Goal: Information Seeking & Learning: Learn about a topic

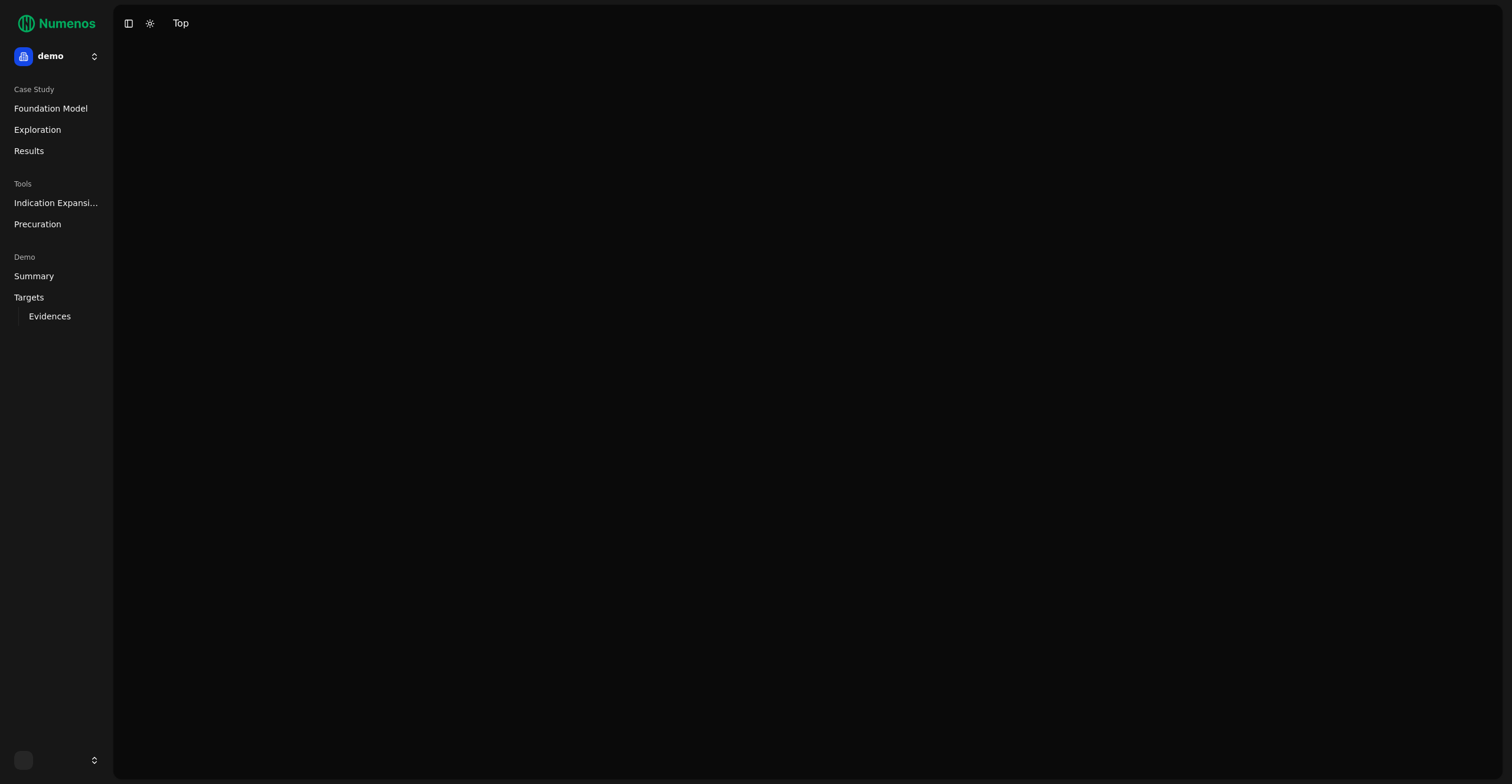
click at [56, 51] on html "demo Case Study Foundation Model Exploration Results Tools Indication Expansion…" at bounding box center [756, 392] width 1512 height 784
click at [165, 129] on div "mtap" at bounding box center [173, 132] width 127 height 24
click at [73, 57] on html "mtap Case Study Foundation Model Exploration Results Toggle Sidebar Toggle Dark…" at bounding box center [756, 392] width 1512 height 784
click at [166, 110] on div "prime" at bounding box center [173, 103] width 127 height 24
click at [19, 127] on span "Exploration" at bounding box center [38, 130] width 47 height 12
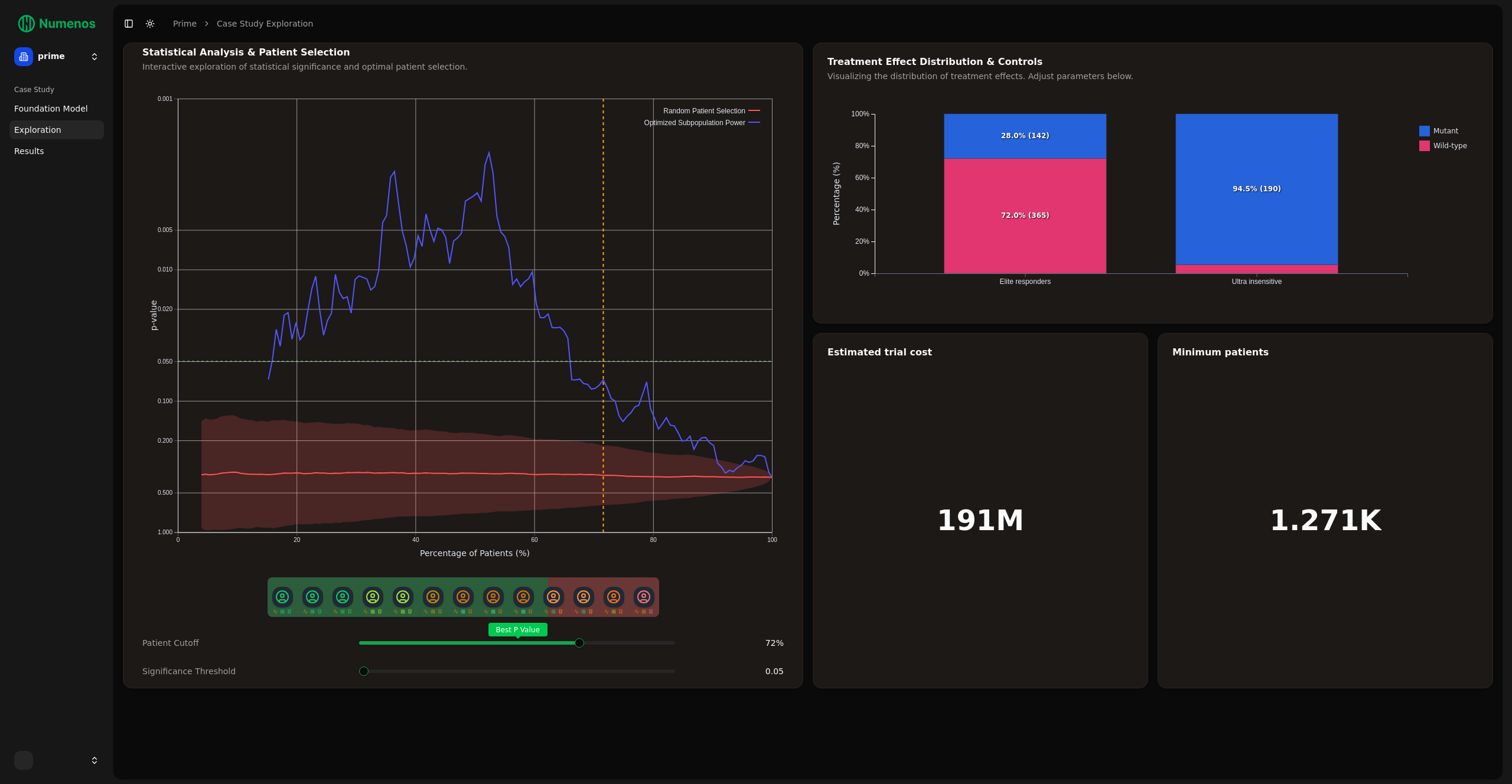
click at [581, 646] on div "Best P Value" at bounding box center [517, 643] width 316 height 24
click at [82, 59] on html "prime Case Study Foundation Model Exploration Results Toggle Sidebar Toggle Dar…" at bounding box center [756, 392] width 1512 height 784
click at [153, 140] on div "mtap" at bounding box center [173, 132] width 127 height 24
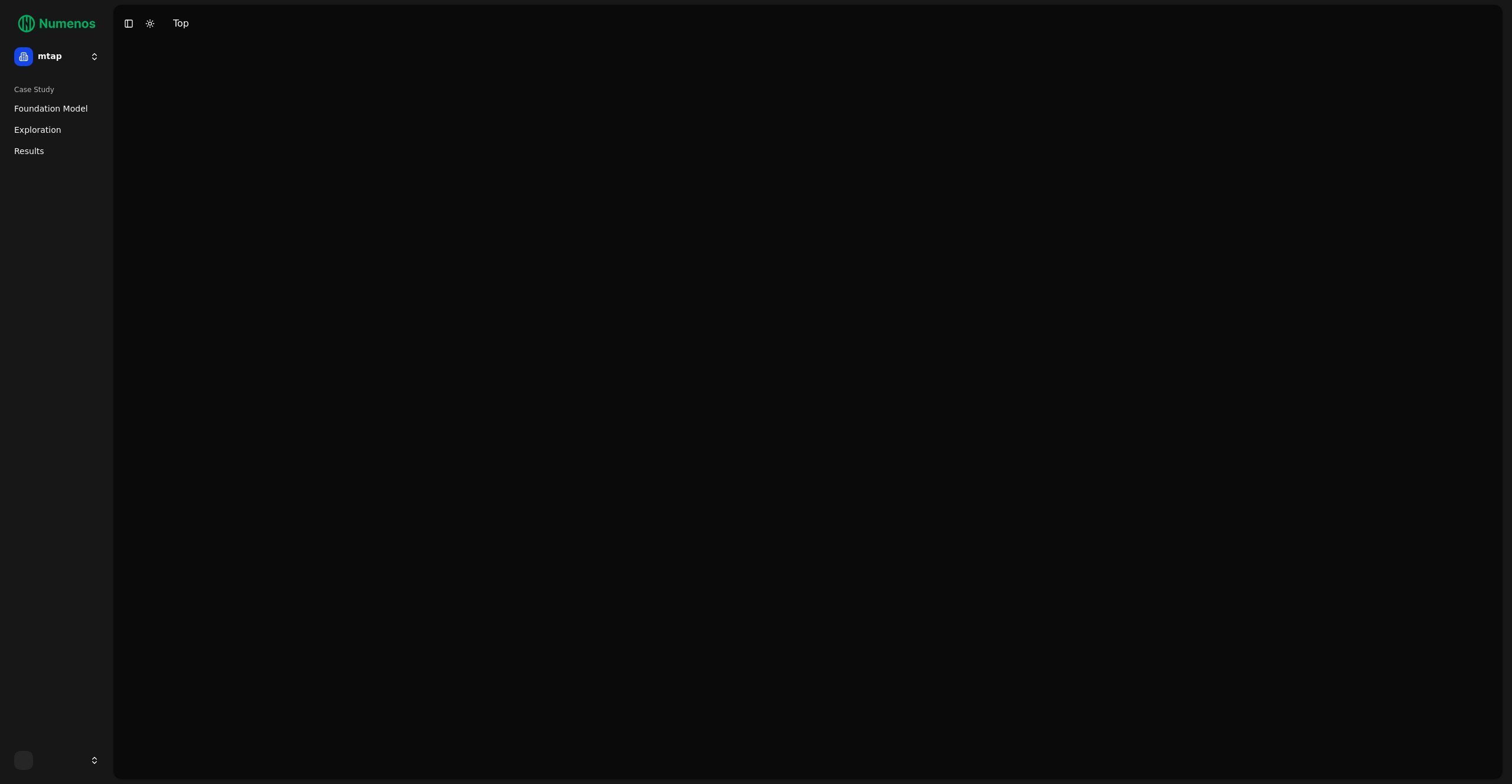
click at [37, 111] on span "Foundation Model" at bounding box center [51, 109] width 74 height 12
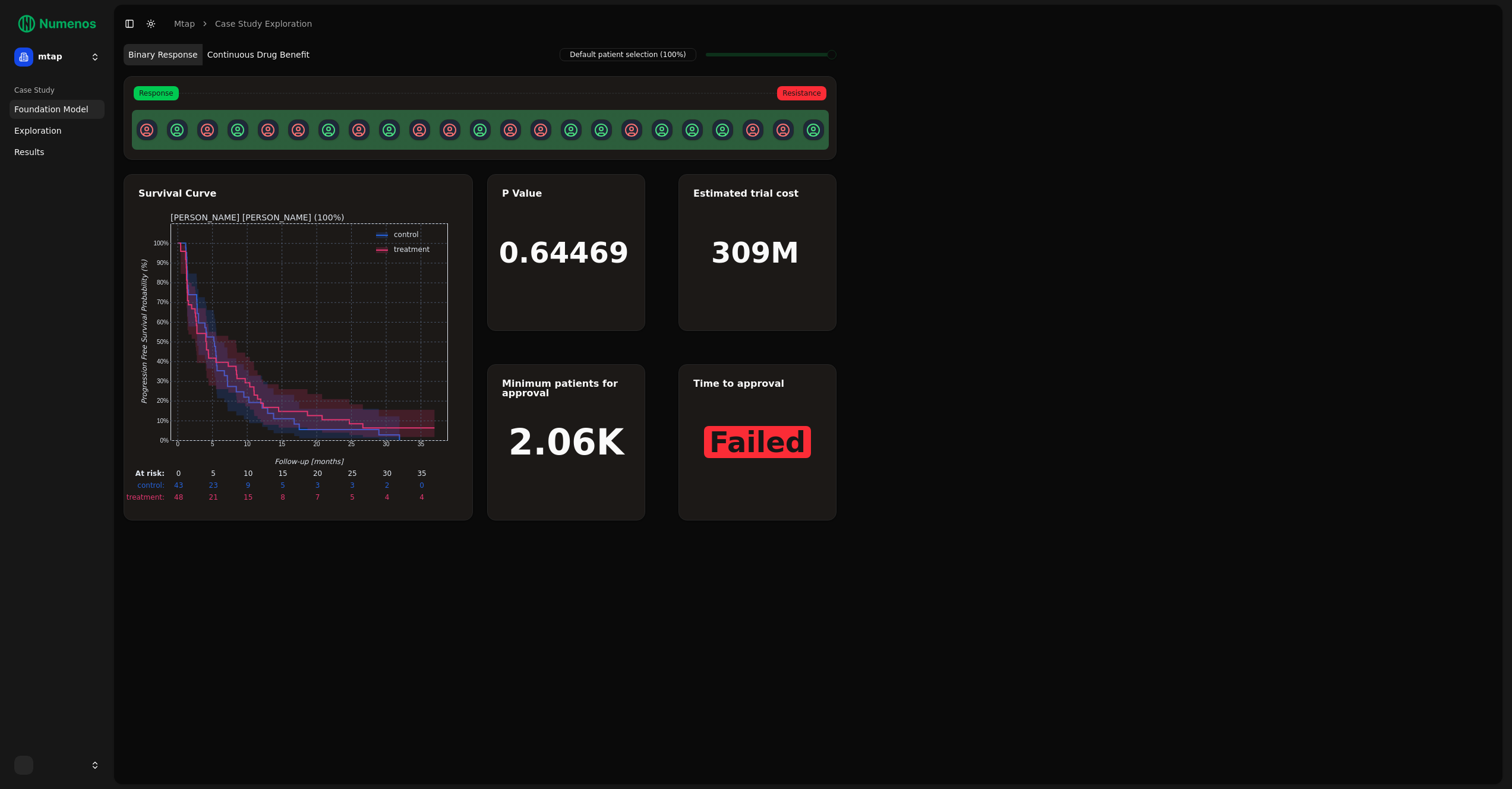
click at [37, 131] on span "Exploration" at bounding box center [38, 131] width 48 height 12
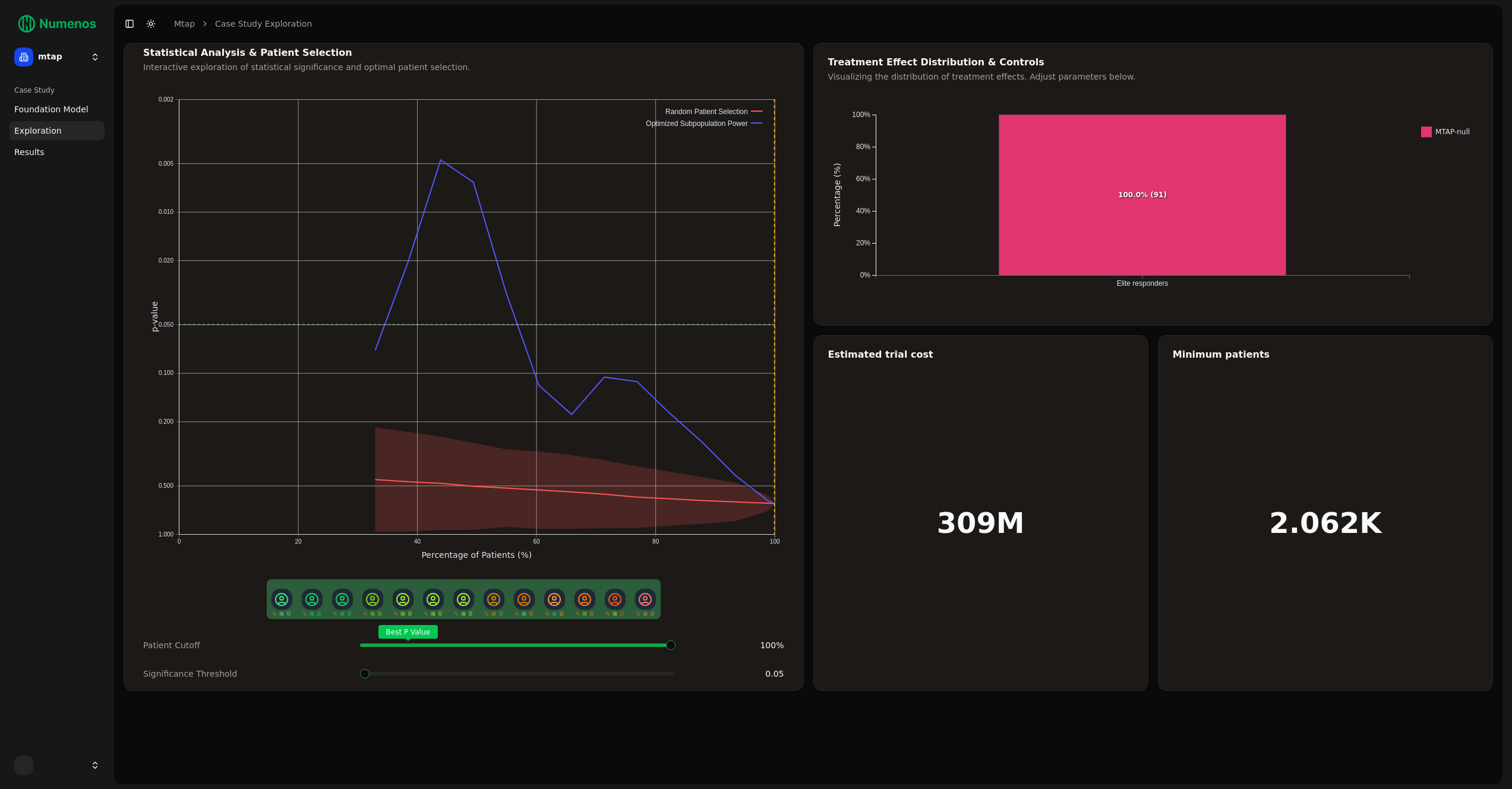
click at [38, 157] on span "Results" at bounding box center [29, 152] width 30 height 12
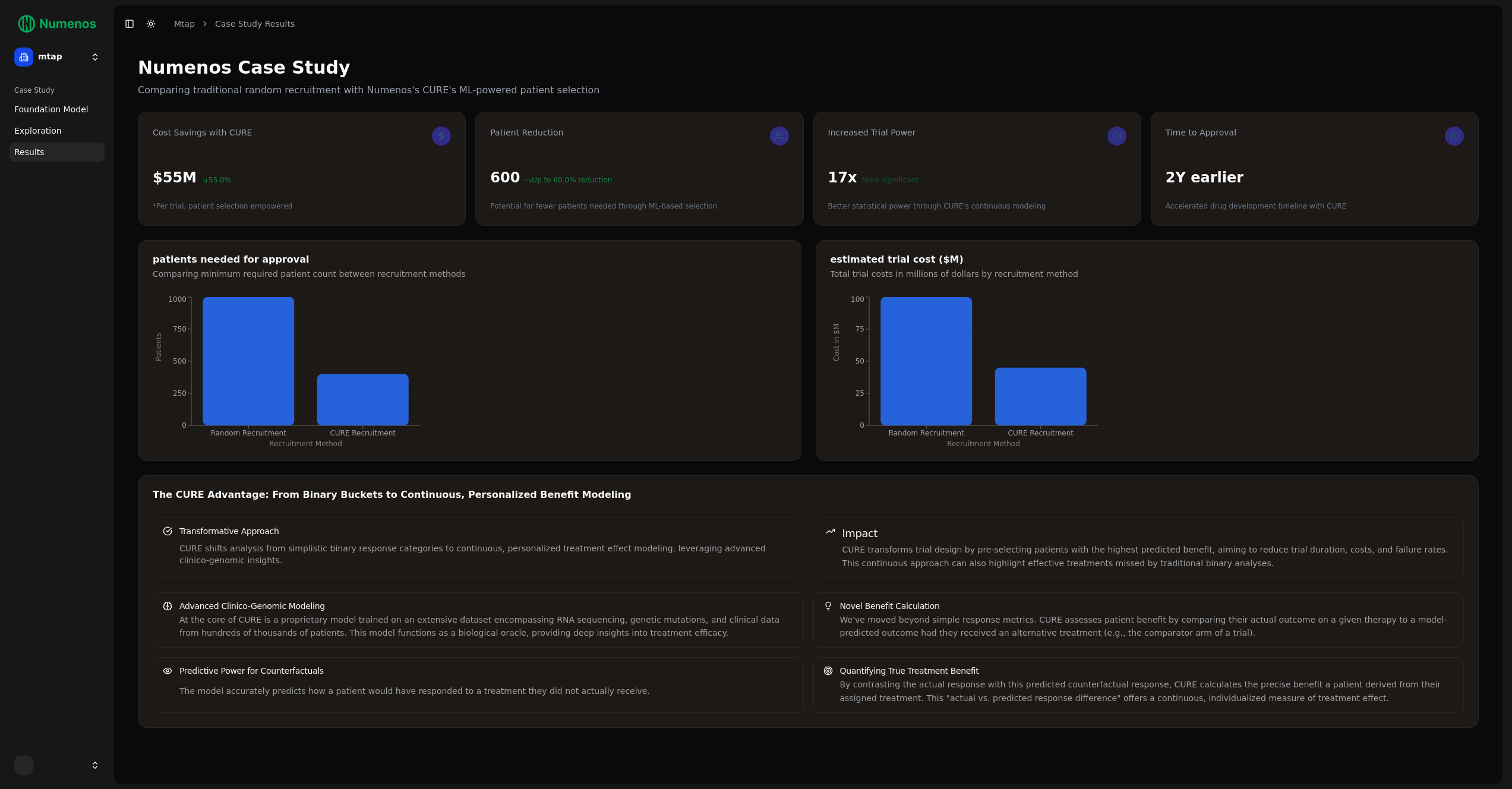
click at [49, 130] on span "Exploration" at bounding box center [38, 131] width 48 height 12
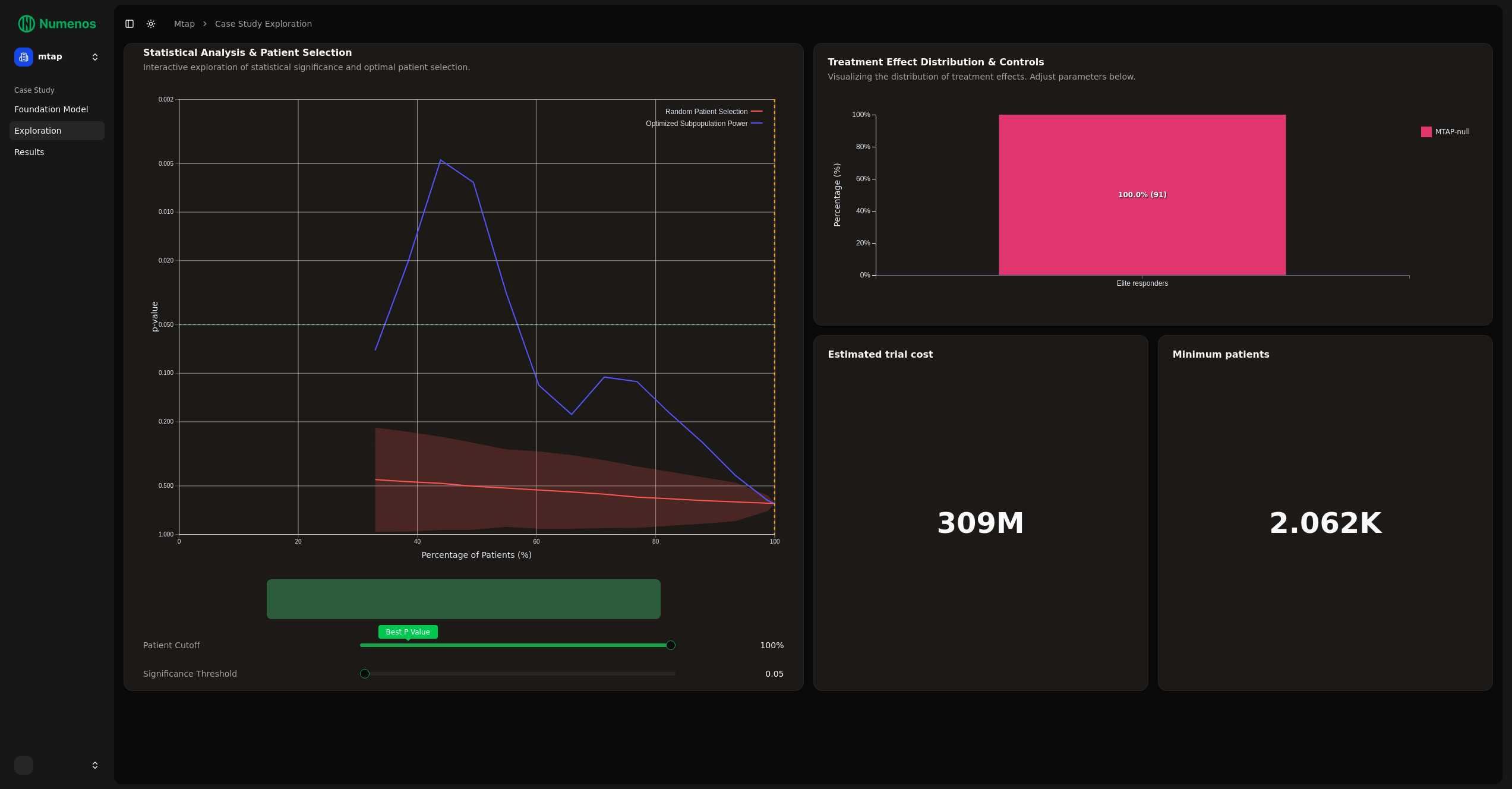
click at [45, 115] on span "Foundation Model" at bounding box center [51, 110] width 74 height 12
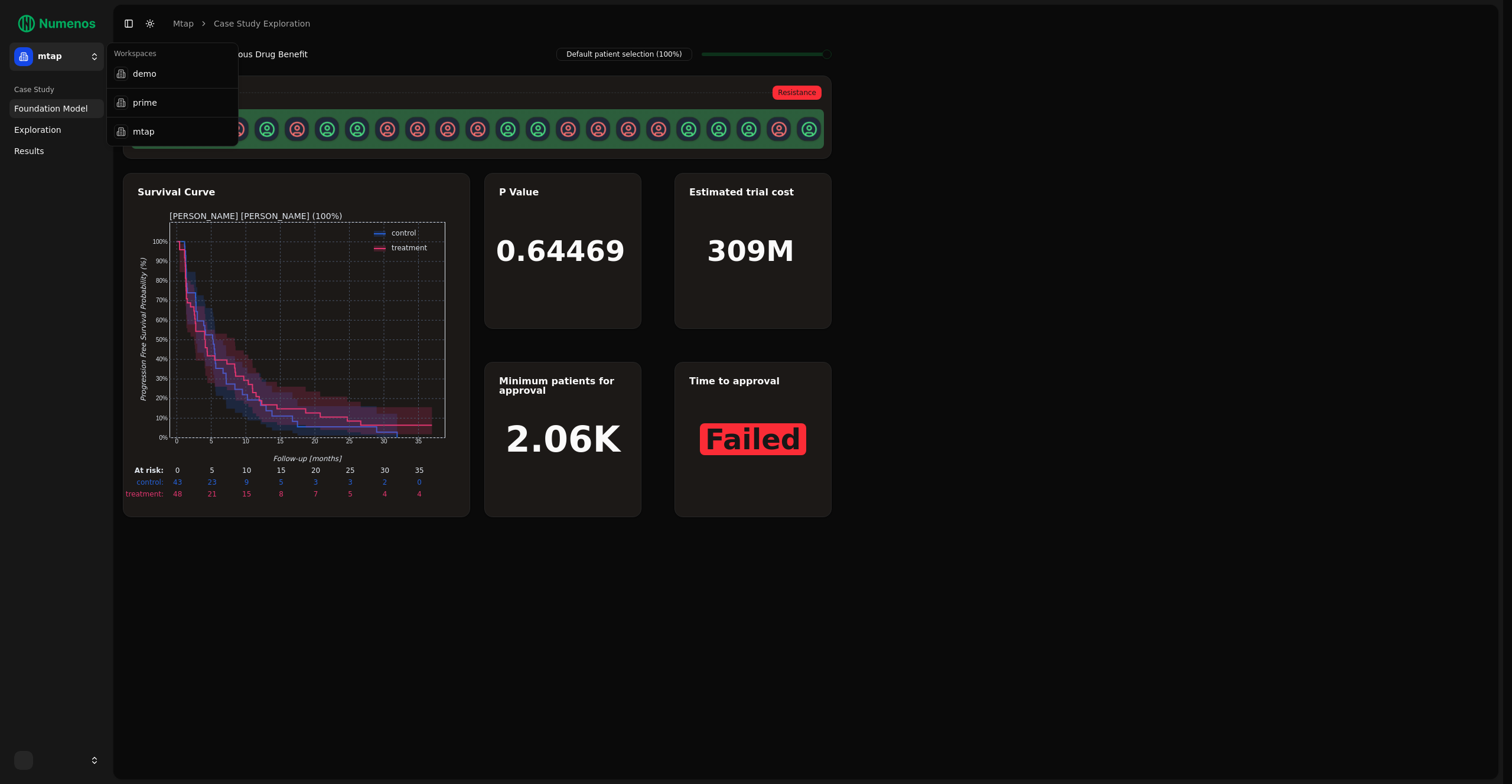
click at [47, 47] on html "mtap Case Study Foundation Model Exploration Results Toggle Sidebar Toggle Dark…" at bounding box center [756, 392] width 1512 height 784
click at [64, 107] on html "mtap Case Study Foundation Model Exploration Results Toggle Sidebar Toggle Dark…" at bounding box center [756, 392] width 1512 height 784
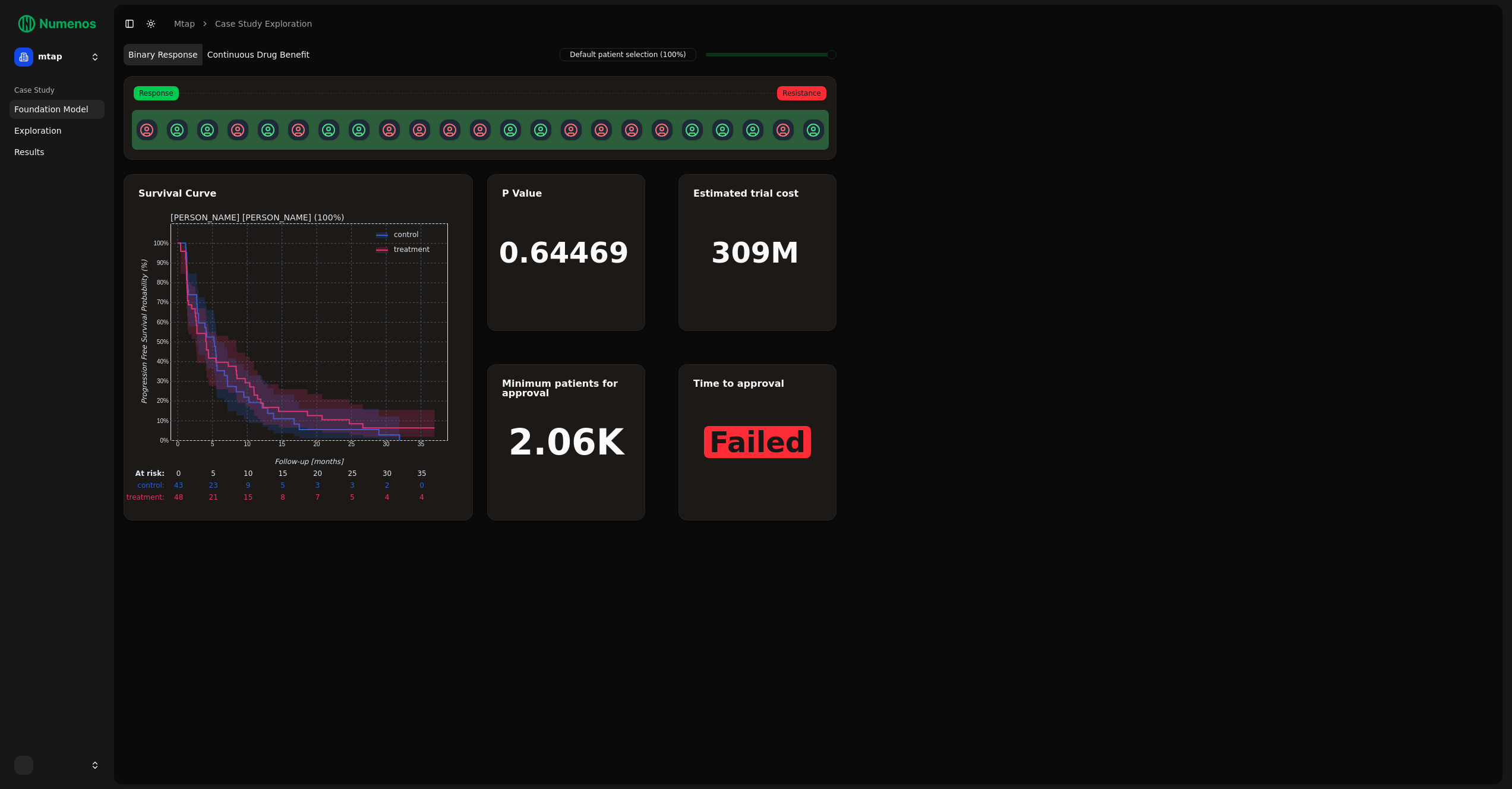
click at [67, 141] on ul "Foundation Model Exploration Results" at bounding box center [57, 131] width 95 height 62
click at [66, 139] on link "Exploration" at bounding box center [57, 131] width 95 height 19
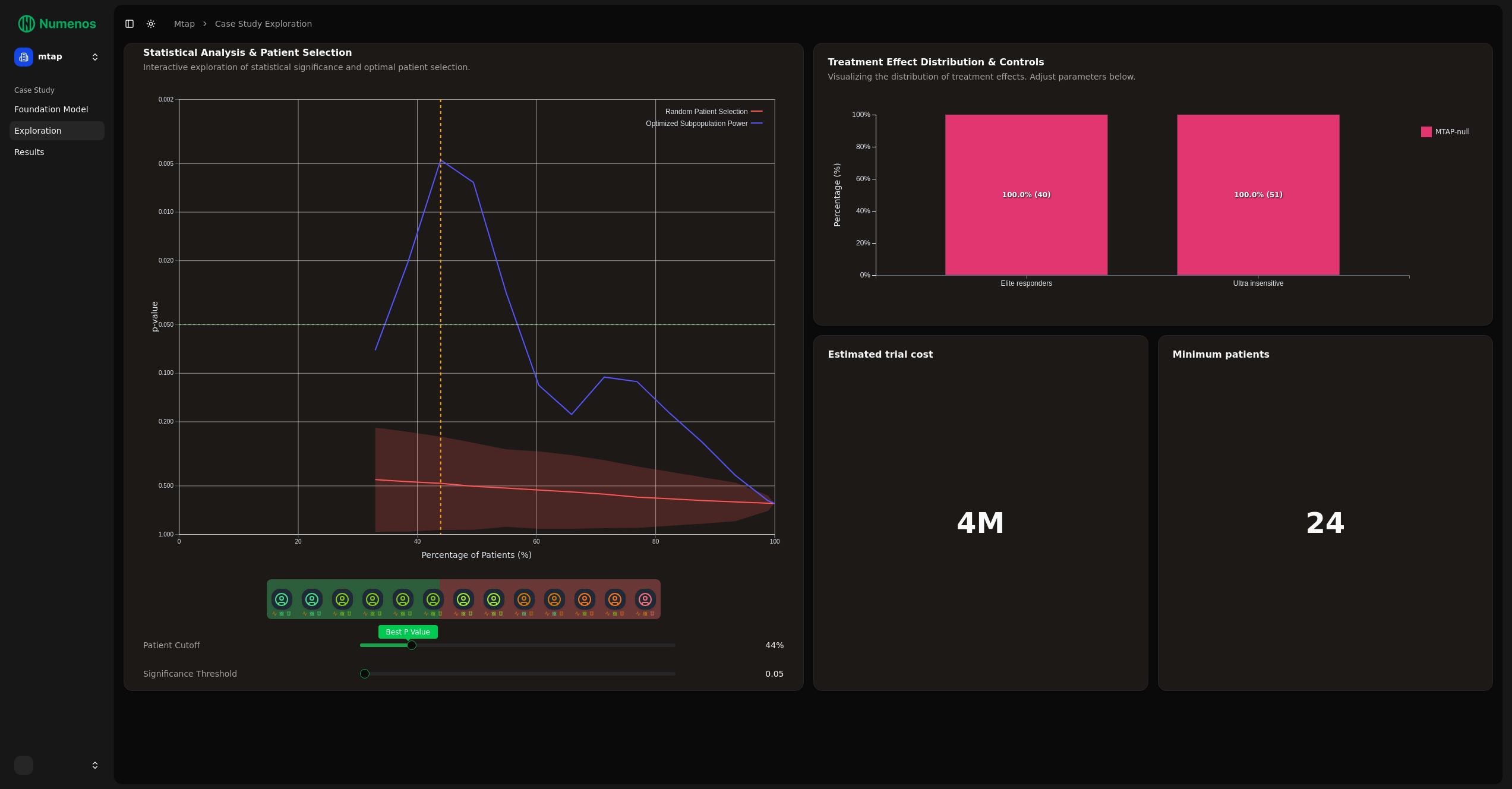
click at [412, 657] on div "Best P Value" at bounding box center [518, 645] width 315 height 24
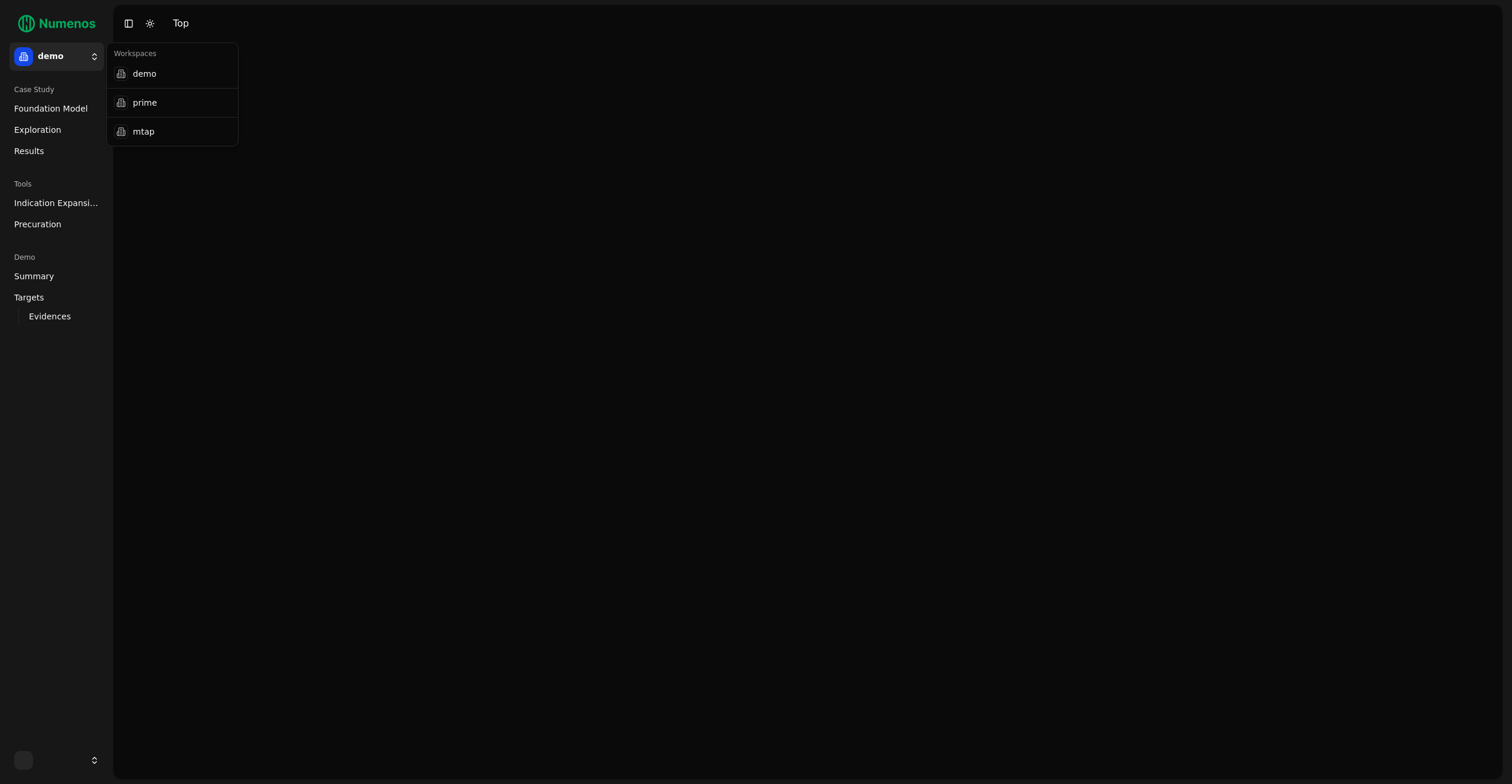
click at [67, 51] on html "demo Case Study Foundation Model Exploration Results Tools Indication Expansion…" at bounding box center [756, 392] width 1512 height 784
click at [167, 133] on div "mtap" at bounding box center [173, 132] width 127 height 24
click at [71, 133] on link "Exploration" at bounding box center [57, 130] width 95 height 19
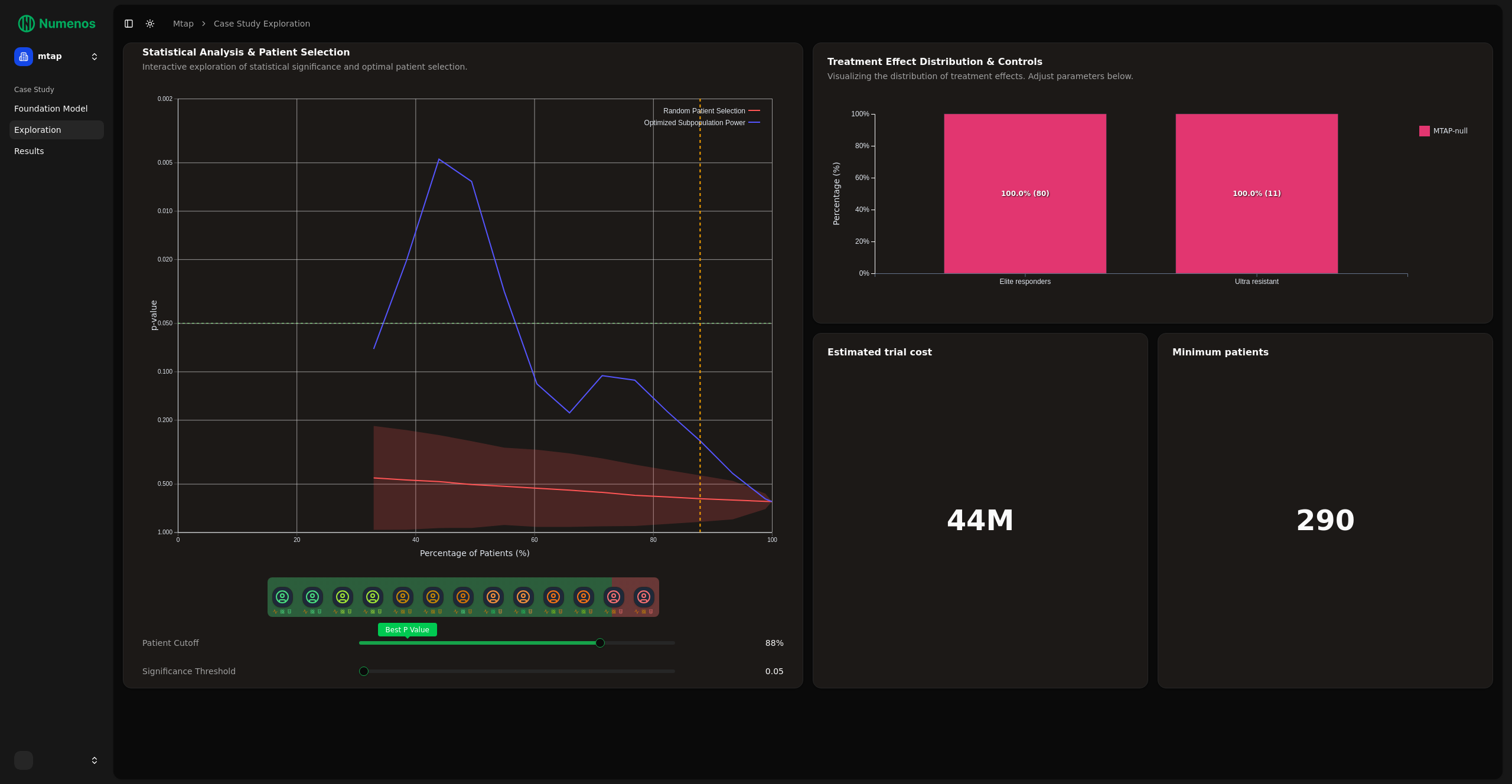
click at [608, 644] on span at bounding box center [619, 643] width 22 height 5
